Goal: Information Seeking & Learning: Learn about a topic

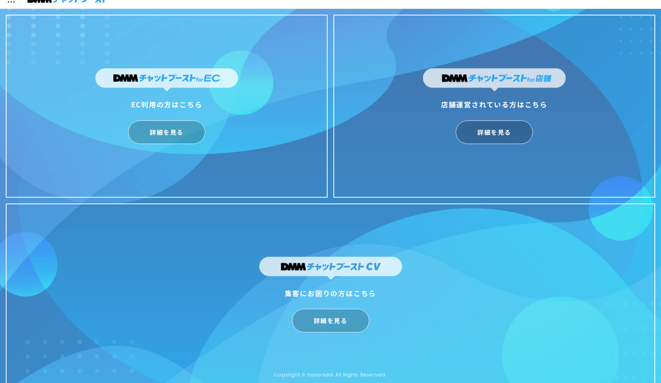
scroll to position [19, 0]
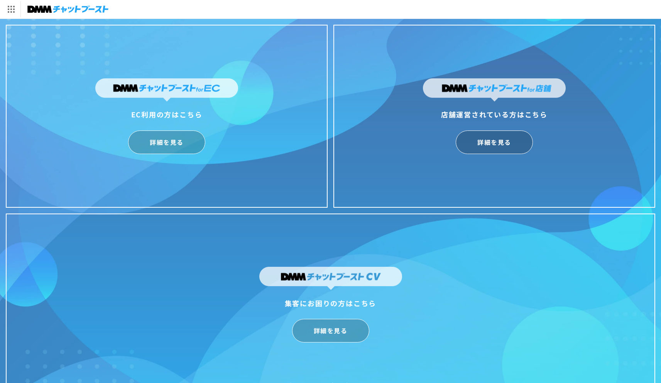
click at [165, 145] on link "詳細を見る" at bounding box center [166, 142] width 77 height 24
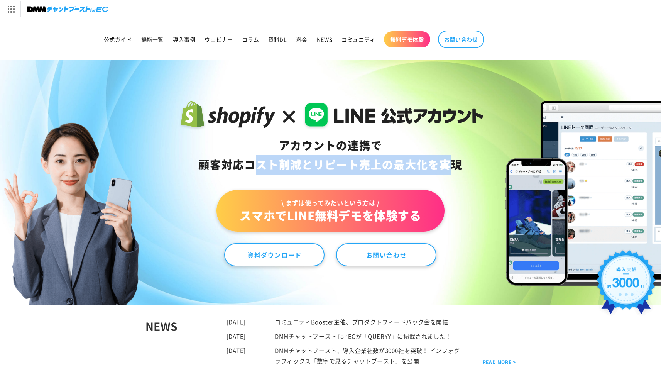
drag, startPoint x: 408, startPoint y: 169, endPoint x: 236, endPoint y: 159, distance: 172.4
click at [236, 159] on div "アカウントの連携で 顧客対応コスト削減と リピート売上の 最大化を実現" at bounding box center [330, 155] width 306 height 39
drag, startPoint x: 240, startPoint y: 143, endPoint x: 459, endPoint y: 165, distance: 220.3
click at [459, 165] on div "アカウントの連携で 顧客対応コスト削減と リピート売上の 最大化を実現" at bounding box center [330, 155] width 306 height 39
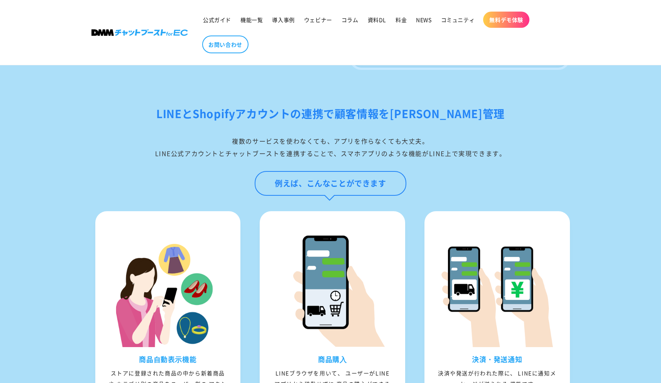
scroll to position [757, 0]
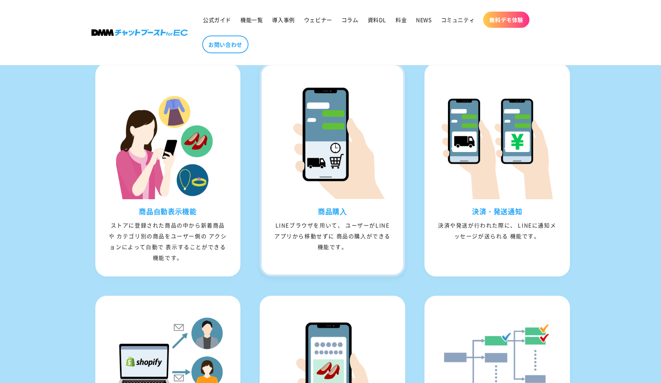
drag, startPoint x: 353, startPoint y: 265, endPoint x: 269, endPoint y: 241, distance: 87.7
click at [269, 240] on div "商品購⼊ LINEブラウザを⽤いて、 ユーザーがLINEアプリから移動せずに 商品の購⼊ができる機能です。" at bounding box center [333, 235] width 142 height 57
click at [269, 241] on div "LINEブラウザを⽤いて、 ユーザーがLINEアプリから移動せずに 商品の購⼊ができる機能です。" at bounding box center [333, 236] width 142 height 32
drag, startPoint x: 270, startPoint y: 238, endPoint x: 367, endPoint y: 284, distance: 107.2
click at [360, 276] on div "商品購⼊ LINEブラウザを⽤いて、 ユーザーがLINEアプリから移動せずに 商品の購⼊ができる機能です。" at bounding box center [332, 169] width 145 height 213
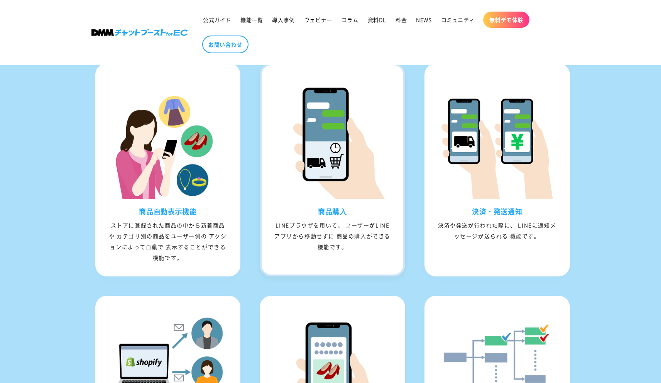
drag, startPoint x: 529, startPoint y: 258, endPoint x: 385, endPoint y: 230, distance: 146.6
click at [395, 231] on ul "商品⾃動表⽰機能 ストアに登録された商品の中から新着商品や カテゴリ別の商品をユーザー側の アクションによって⾃動で 表⽰することができる機能です。 商品購⼊…" at bounding box center [331, 288] width 494 height 465
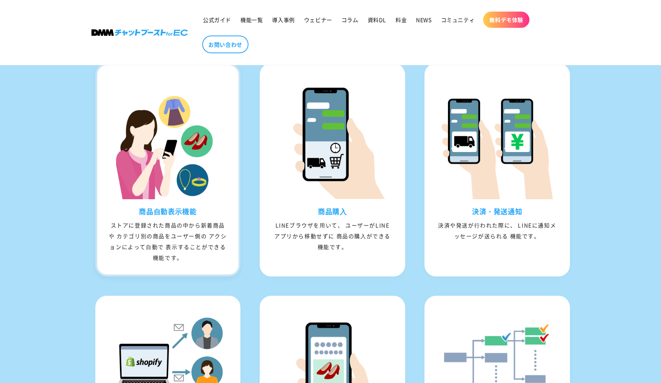
click at [223, 241] on div "ストアに登録された商品の中から新着商品や カテゴリ別の商品をユーザー側の アクションによって⾃動で 表⽰することができる機能です。" at bounding box center [168, 241] width 142 height 43
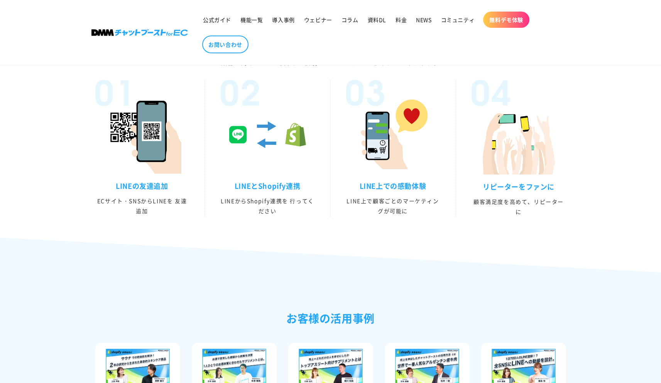
scroll to position [1383, 0]
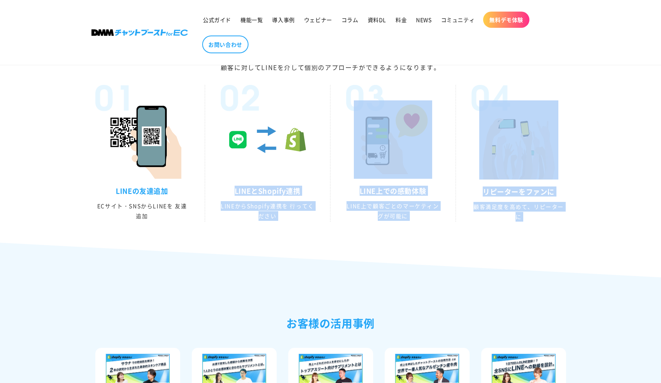
drag, startPoint x: 396, startPoint y: 250, endPoint x: 421, endPoint y: 251, distance: 24.3
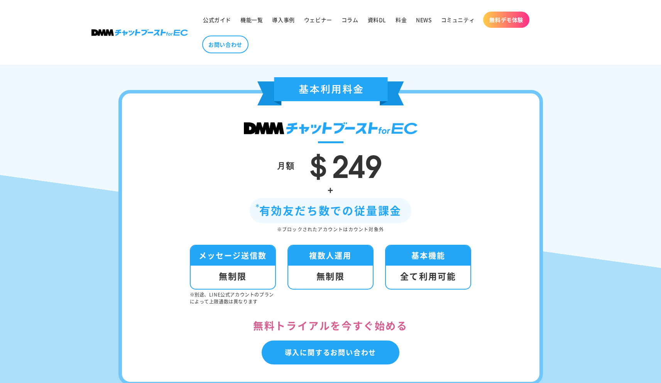
scroll to position [2596, 0]
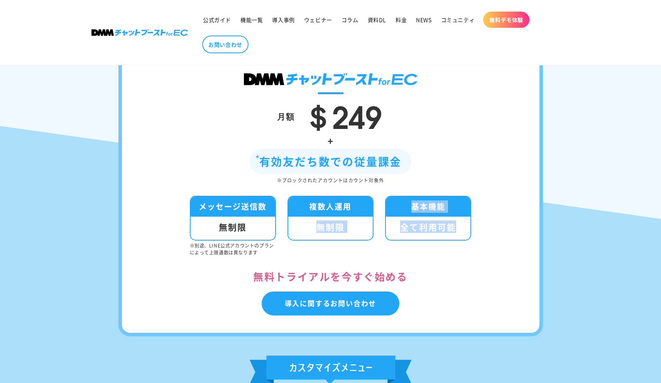
drag, startPoint x: 296, startPoint y: 226, endPoint x: 499, endPoint y: 240, distance: 203.8
click at [499, 240] on div "月額 ＄249 + 有効友だち数での従量課金 ※ブロックされたアカウントはカウント対象外 メッセージ送信数 無制限 ※別途、LINE公式アカウントのプランによ…" at bounding box center [330, 188] width 424 height 295
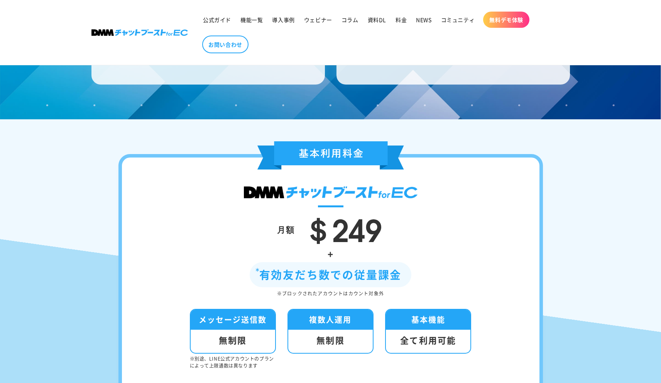
drag, startPoint x: 371, startPoint y: 286, endPoint x: 467, endPoint y: 283, distance: 96.1
click at [466, 283] on div "+ 有効友だち数での従量課金 ※ブロックされたアカウントはカウント対象外" at bounding box center [330, 271] width 371 height 52
drag, startPoint x: 467, startPoint y: 283, endPoint x: 431, endPoint y: 291, distance: 37.2
click at [467, 283] on div "+ 有効友だち数での従量課金 ※ブロックされたアカウントはカウント対象外" at bounding box center [330, 271] width 371 height 52
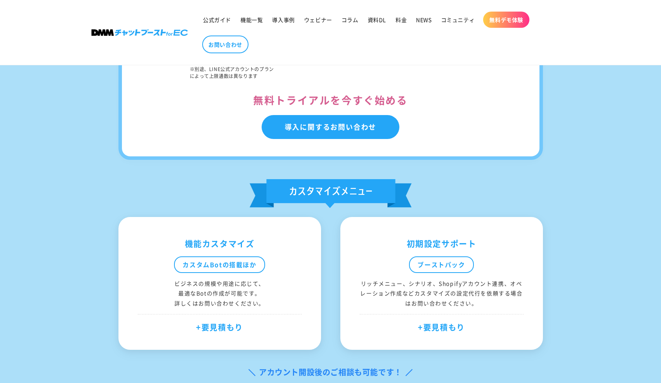
scroll to position [2566, 0]
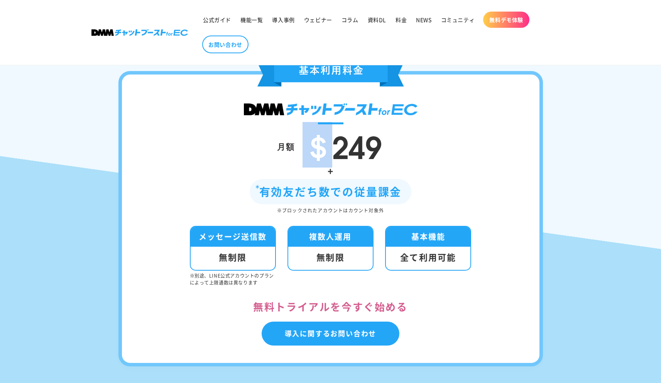
drag, startPoint x: 303, startPoint y: 165, endPoint x: 325, endPoint y: 166, distance: 22.4
click at [326, 166] on span "＄249" at bounding box center [341, 145] width 79 height 46
copy span "＄"
click at [242, 196] on div "+ 有効友だち数での従量課金 ※ブロックされたアカウントはカウント対象外" at bounding box center [330, 188] width 371 height 52
drag, startPoint x: 339, startPoint y: 161, endPoint x: 416, endPoint y: 166, distance: 77.0
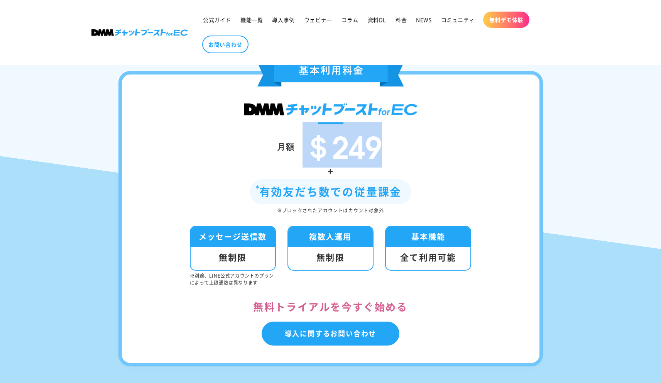
click at [416, 162] on div "月額 ＄249" at bounding box center [330, 146] width 371 height 32
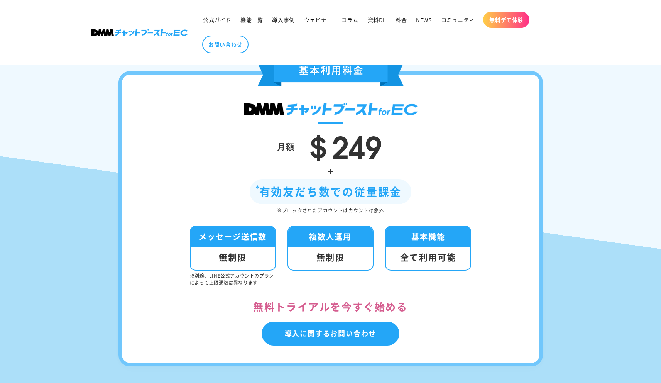
scroll to position [2680, 0]
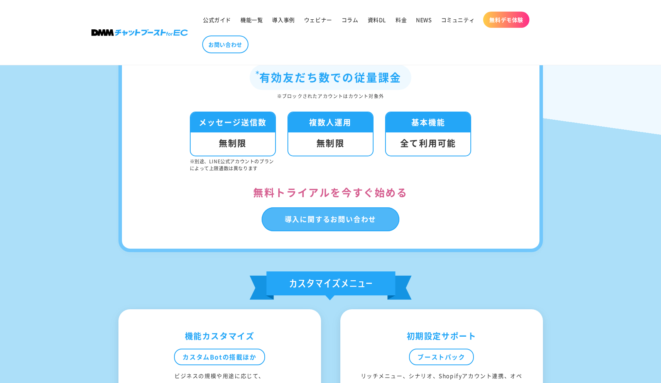
click at [383, 231] on link "導入に関するお問い合わせ" at bounding box center [331, 219] width 138 height 24
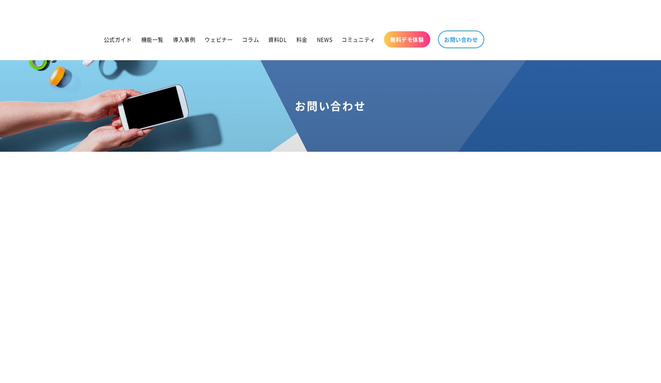
scroll to position [182, 0]
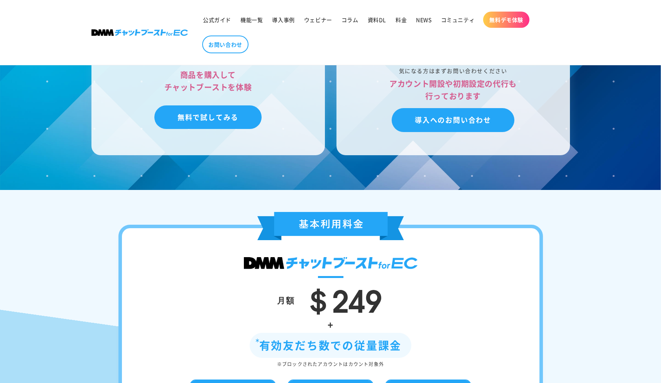
scroll to position [2364, 0]
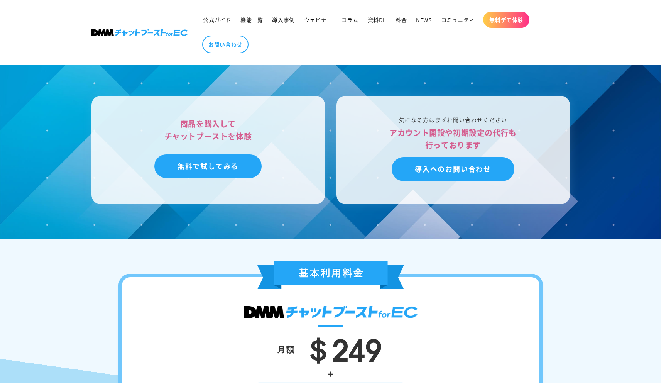
click at [512, 23] on span "無料デモ体験" at bounding box center [506, 19] width 34 height 7
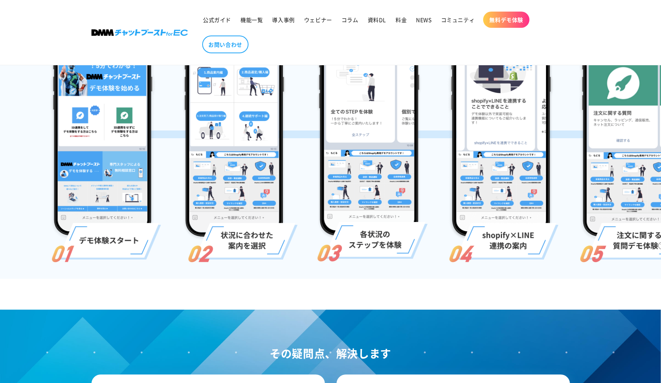
scroll to position [448, 0]
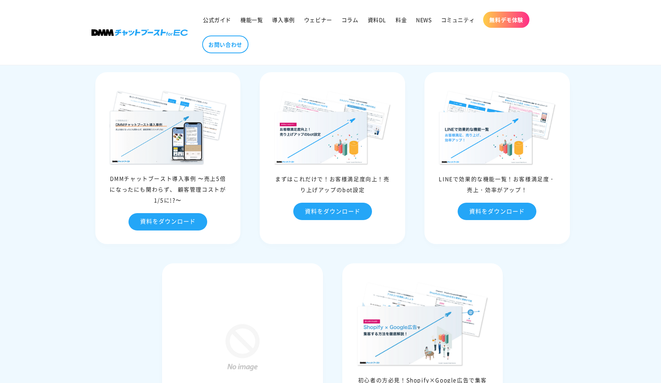
scroll to position [3515, 0]
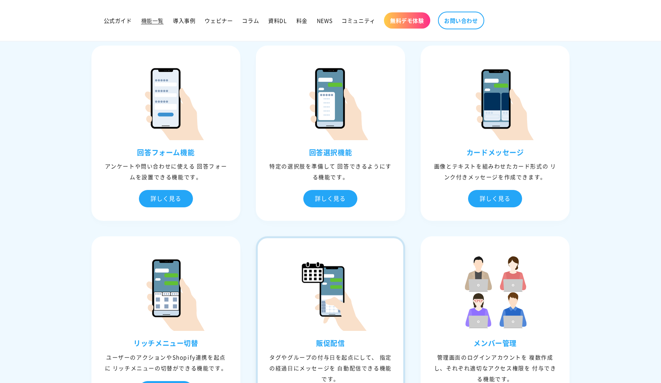
scroll to position [763, 0]
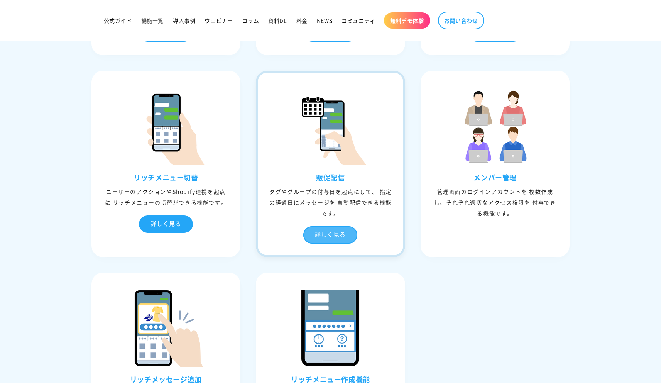
click at [329, 226] on div "詳しく見る" at bounding box center [330, 234] width 54 height 17
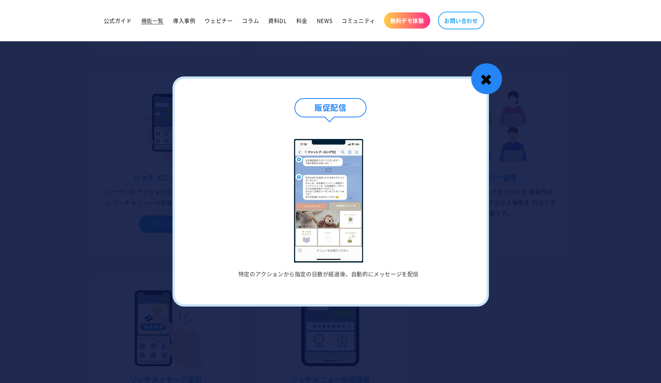
click at [490, 77] on div "✖" at bounding box center [486, 78] width 31 height 31
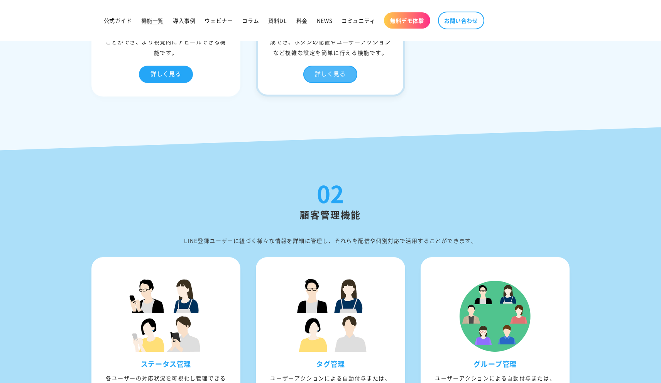
scroll to position [1276, 0]
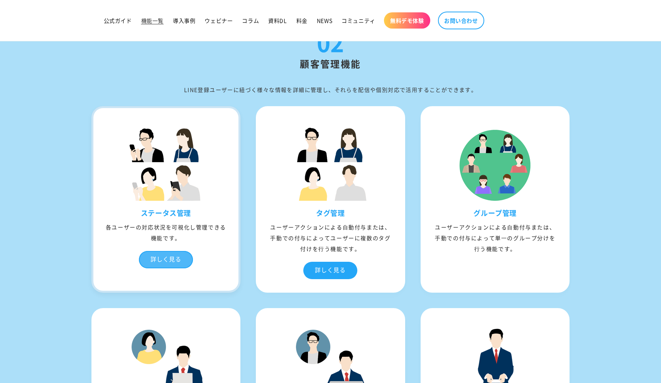
click at [179, 264] on div "詳しく見る" at bounding box center [166, 259] width 54 height 17
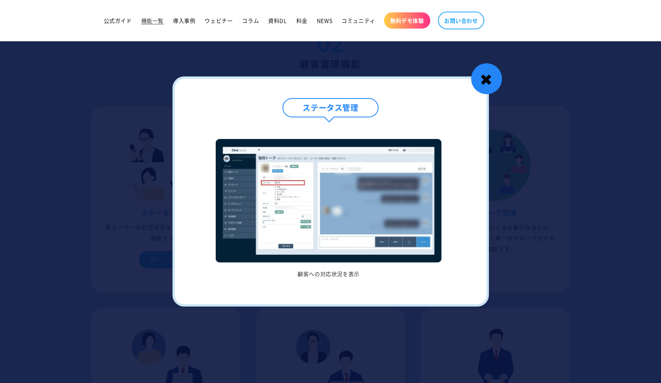
click at [501, 84] on div "✖" at bounding box center [486, 78] width 31 height 31
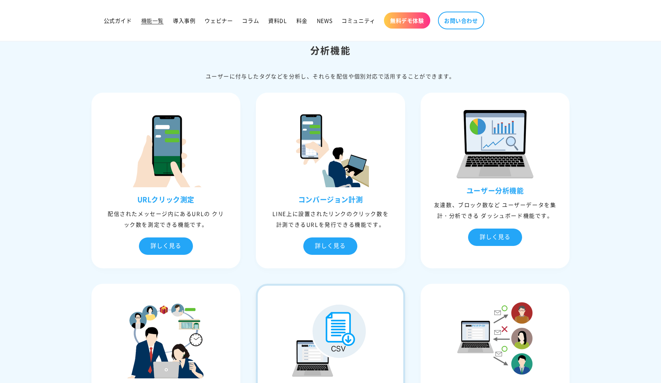
scroll to position [1979, 0]
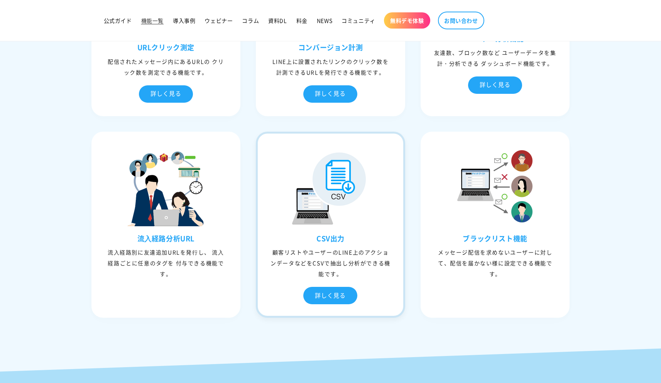
click at [324, 284] on div "CSV出力 顧客リストやユーザーのLINE上のアクションデータなどをCSVで抽出し分析ができる機能です。 詳しく見る" at bounding box center [330, 275] width 145 height 82
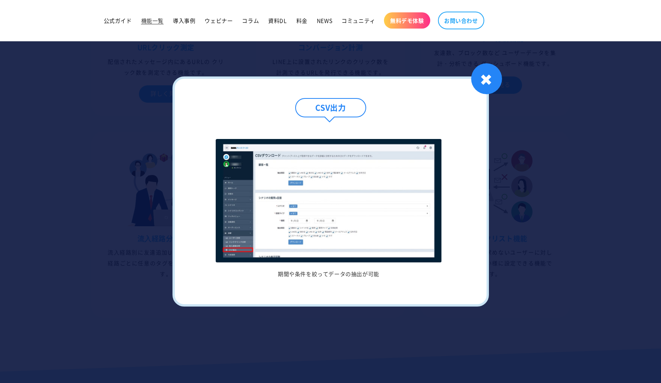
click at [510, 61] on div at bounding box center [330, 191] width 661 height 383
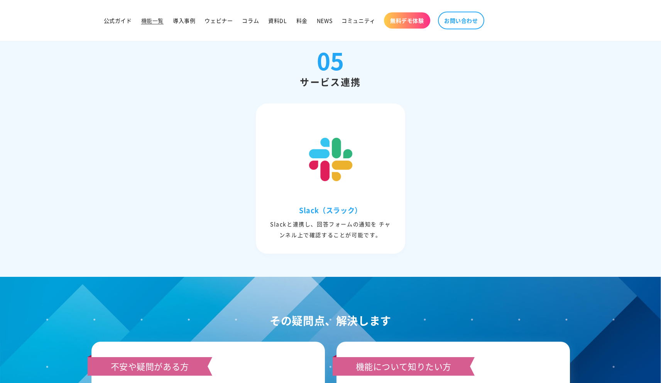
scroll to position [3266, 0]
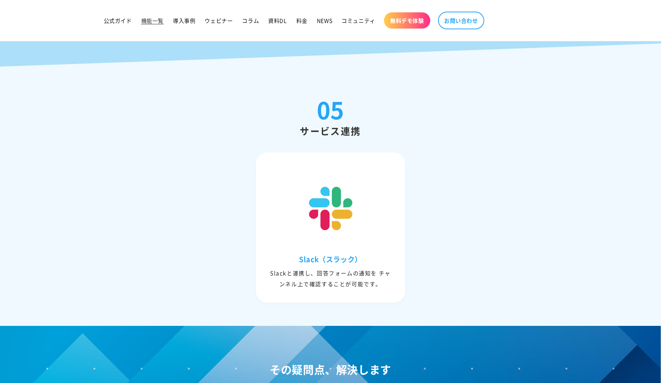
drag, startPoint x: 349, startPoint y: 286, endPoint x: 416, endPoint y: 299, distance: 67.6
click at [416, 299] on div "Slack（スラック） Slackと連携し、回答フォームの通知を チャンネル上で確認することが可能です。" at bounding box center [331, 228] width 494 height 166
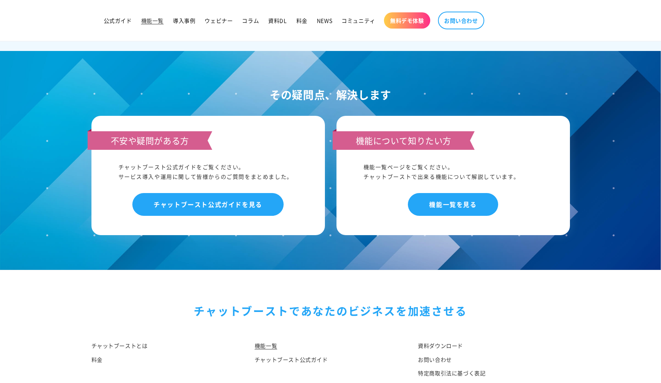
scroll to position [3697, 0]
